Goal: Transaction & Acquisition: Download file/media

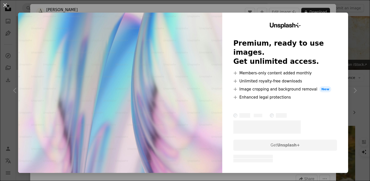
scroll to position [680, 0]
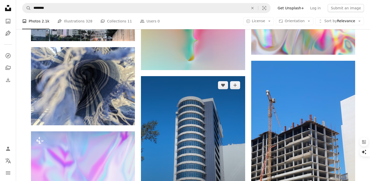
scroll to position [607, 0]
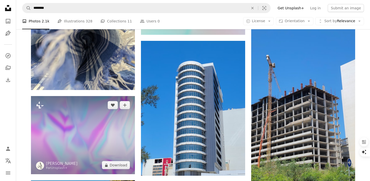
click at [118, 129] on img at bounding box center [83, 135] width 104 height 78
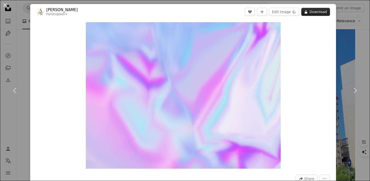
click at [320, 12] on button "A lock Download" at bounding box center [316, 12] width 29 height 8
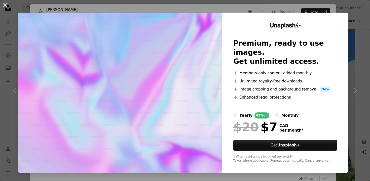
click at [242, 94] on li "A plus sign Enhanced legal protections" at bounding box center [286, 97] width 104 height 6
click at [238, 95] on icon "A plus sign" at bounding box center [236, 97] width 4 height 4
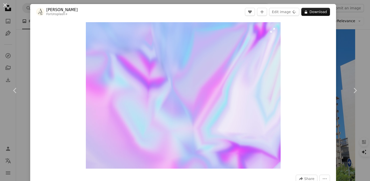
scroll to position [231, 0]
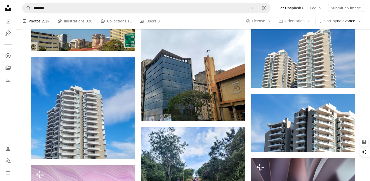
scroll to position [846, 0]
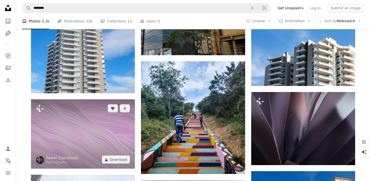
click at [91, 141] on img at bounding box center [83, 133] width 104 height 69
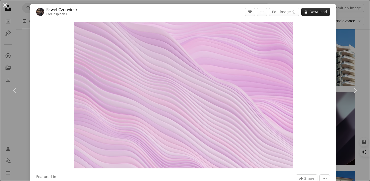
click at [308, 12] on icon "A lock" at bounding box center [306, 12] width 4 height 4
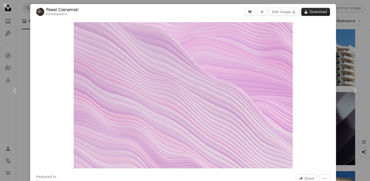
click at [320, 12] on button "A lock Download" at bounding box center [316, 12] width 29 height 8
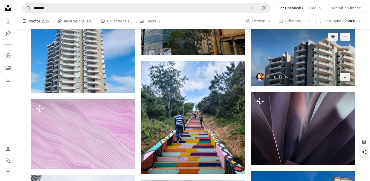
click at [281, 71] on img at bounding box center [304, 57] width 104 height 58
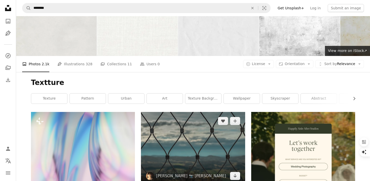
scroll to position [17, 0]
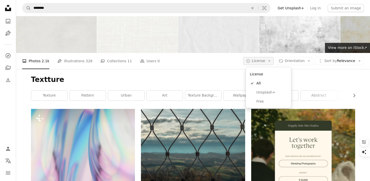
click at [251, 62] on icon "A copyright icon ©" at bounding box center [248, 61] width 5 height 5
click at [259, 103] on span "Free" at bounding box center [272, 101] width 31 height 5
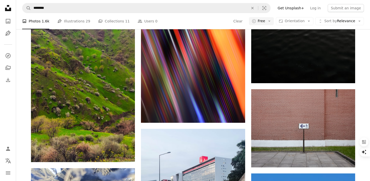
scroll to position [226, 0]
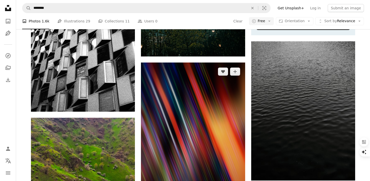
click at [190, 115] on img at bounding box center [193, 141] width 104 height 158
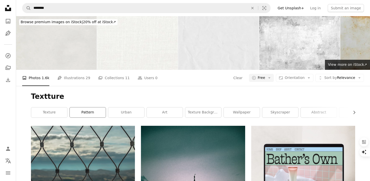
click at [85, 116] on link "pattern" at bounding box center [88, 112] width 36 height 10
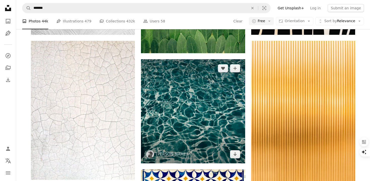
scroll to position [738, 0]
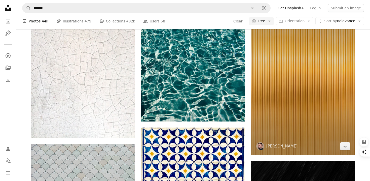
click at [281, 92] on img at bounding box center [304, 77] width 104 height 156
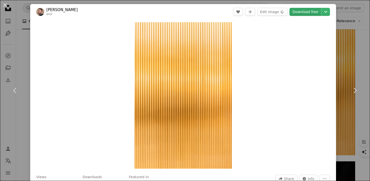
click at [306, 10] on link "Download free" at bounding box center [306, 12] width 32 height 8
